Goal: Task Accomplishment & Management: Complete application form

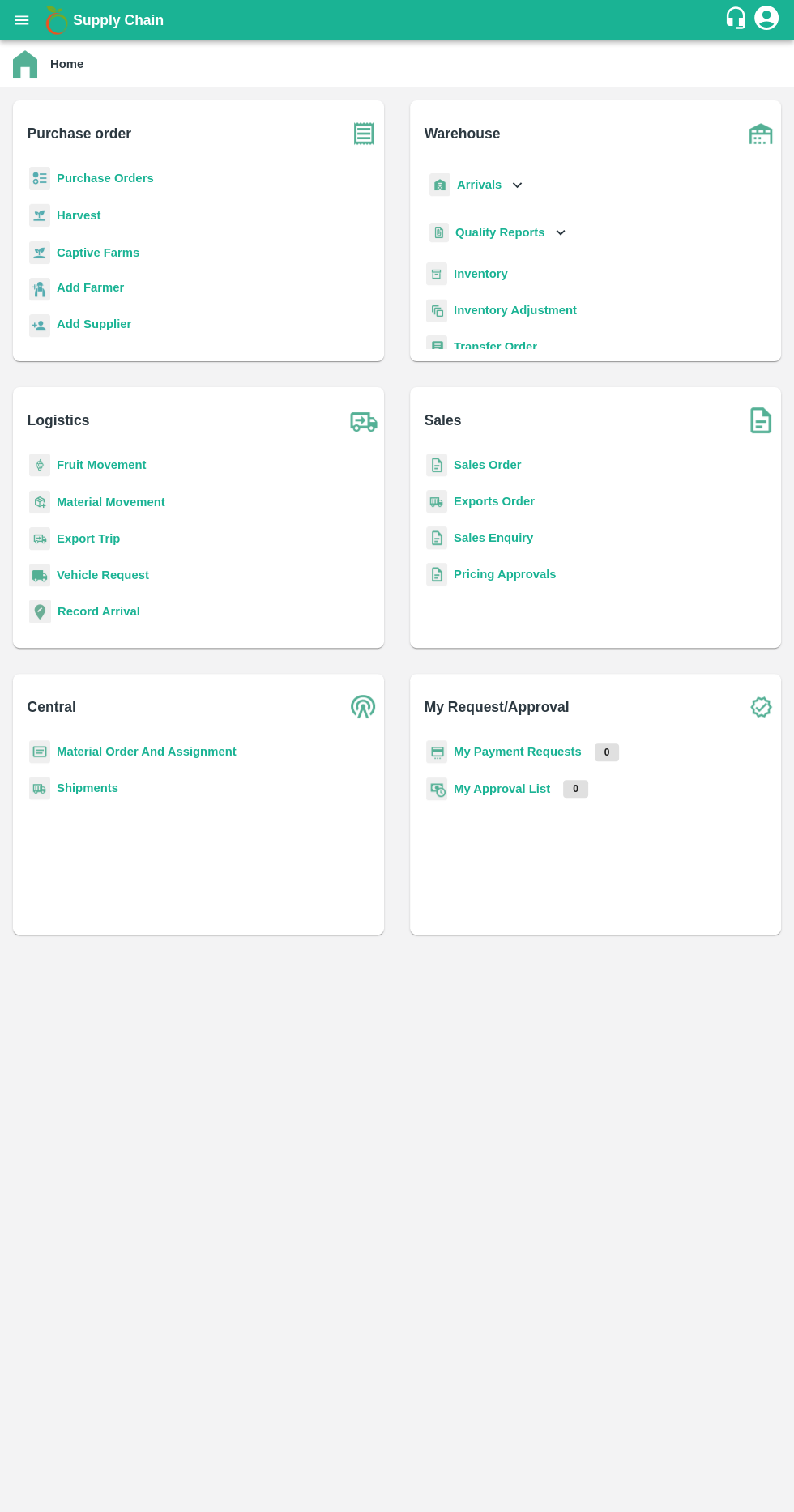
click at [103, 171] on b "Purchase Orders" at bounding box center [105, 177] width 97 height 13
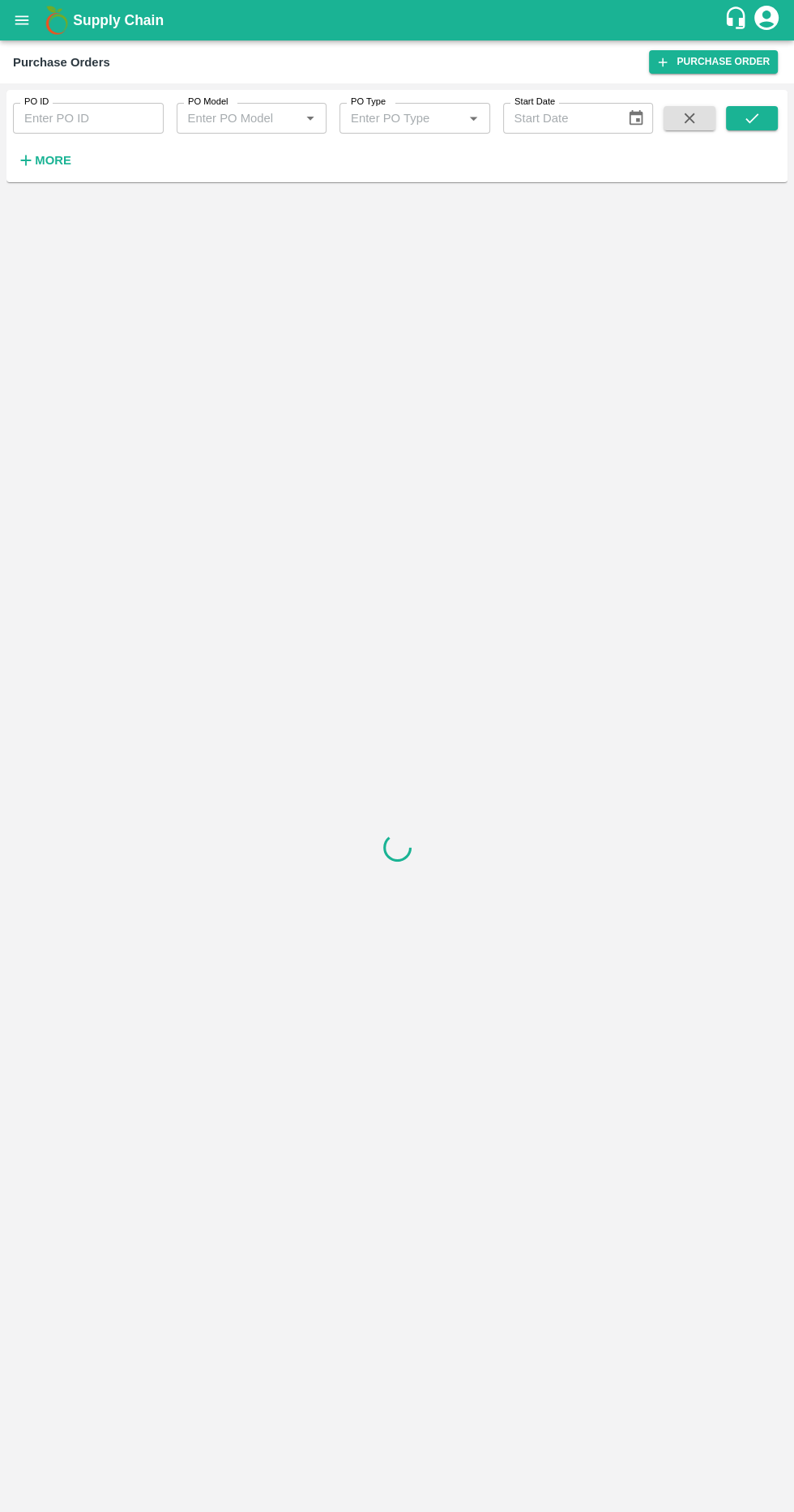
click at [739, 70] on link "Purchase Order" at bounding box center [713, 62] width 129 height 23
